Goal: Information Seeking & Learning: Learn about a topic

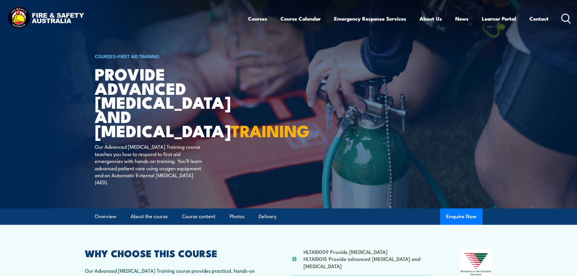
drag, startPoint x: 0, startPoint y: 0, endPoint x: 276, endPoint y: 86, distance: 289.4
click at [276, 86] on article "COURSES > First Aid Training Provide Advanced Resuscitation and Oxygen Therapy …" at bounding box center [288, 104] width 387 height 208
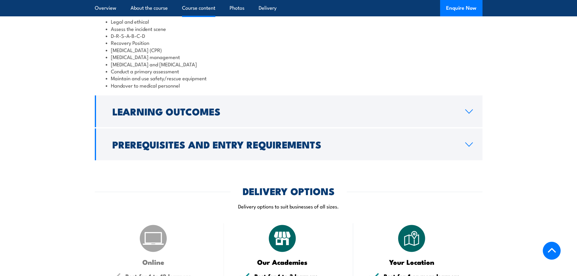
scroll to position [575, 0]
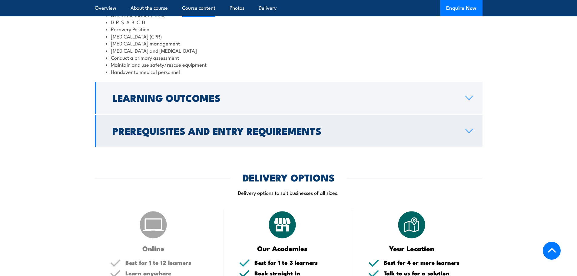
click at [364, 135] on h2 "Prerequisites and Entry Requirements" at bounding box center [283, 130] width 343 height 8
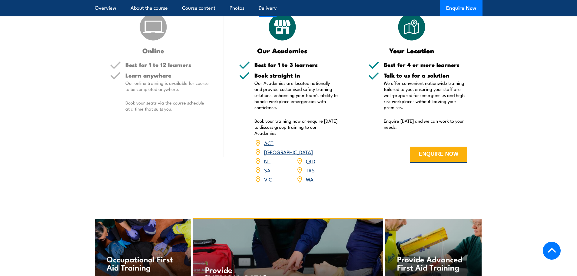
scroll to position [787, 0]
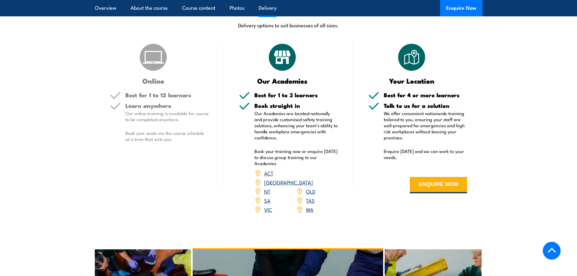
click at [313, 186] on link "[GEOGRAPHIC_DATA]" at bounding box center [288, 181] width 49 height 7
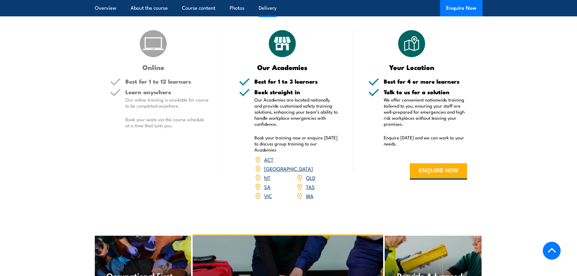
scroll to position [757, 0]
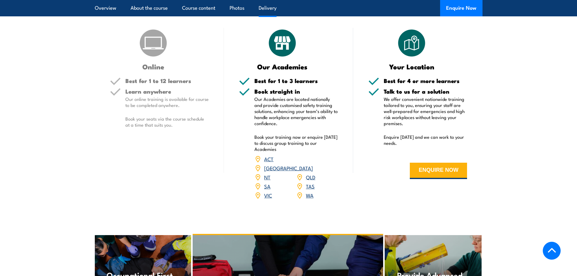
click at [309, 171] on link "[GEOGRAPHIC_DATA]" at bounding box center [288, 167] width 49 height 7
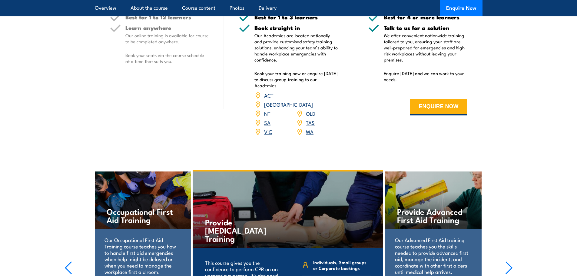
scroll to position [0, 0]
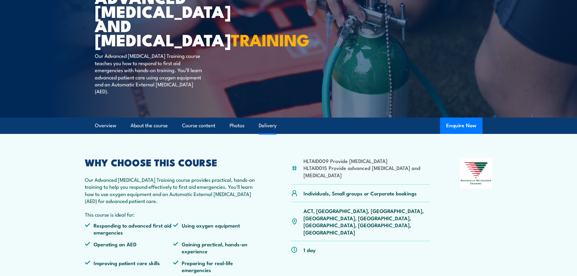
click at [265, 133] on link "Delivery" at bounding box center [267, 125] width 18 height 16
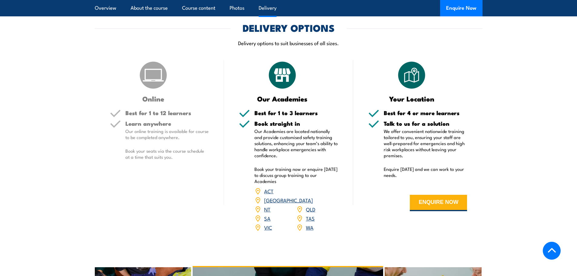
scroll to position [755, 0]
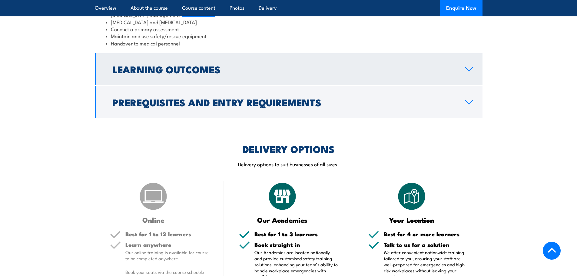
click at [266, 73] on h2 "Learning Outcomes" at bounding box center [283, 69] width 343 height 8
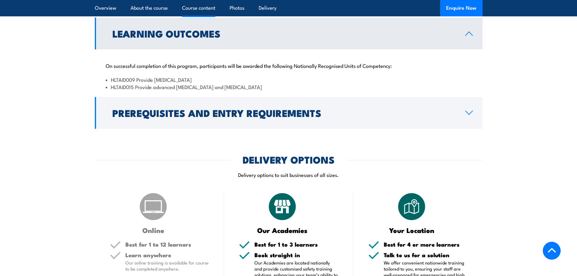
scroll to position [499, 0]
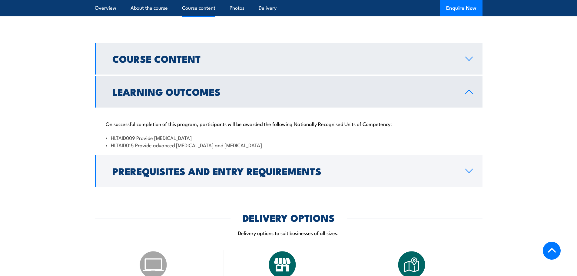
click at [217, 63] on h2 "Course Content" at bounding box center [283, 58] width 343 height 8
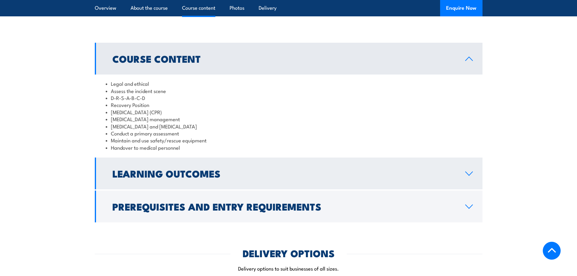
click at [214, 177] on h2 "Learning Outcomes" at bounding box center [283, 173] width 343 height 8
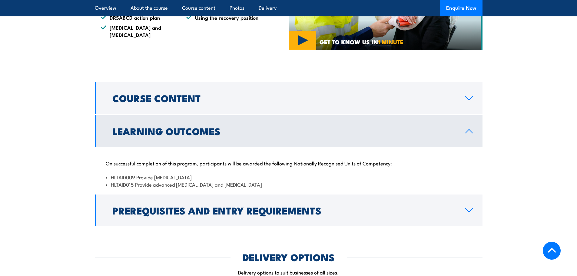
scroll to position [469, 0]
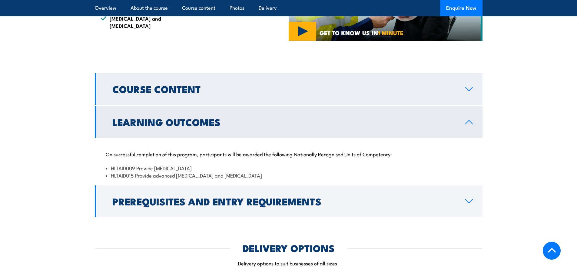
click at [233, 98] on link "Course Content" at bounding box center [288, 89] width 387 height 32
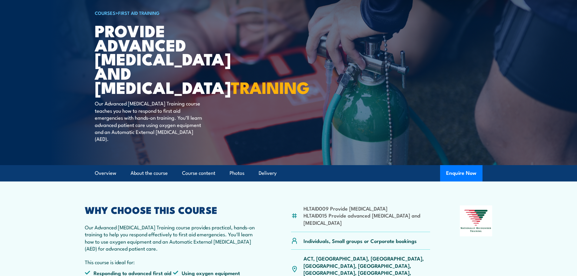
scroll to position [0, 0]
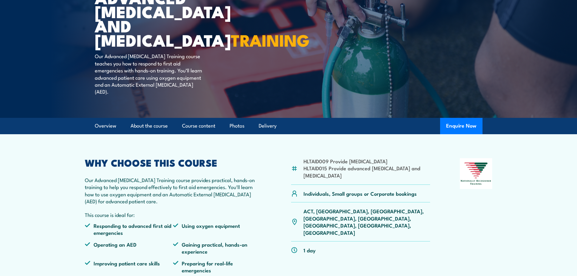
scroll to position [91, 0]
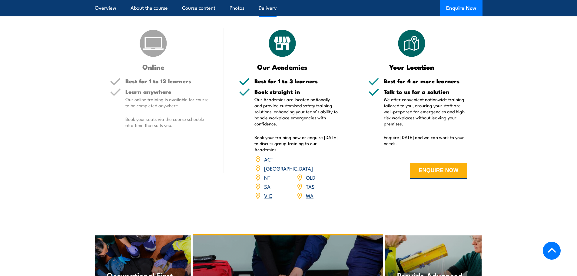
scroll to position [762, 0]
